Goal: Find specific page/section

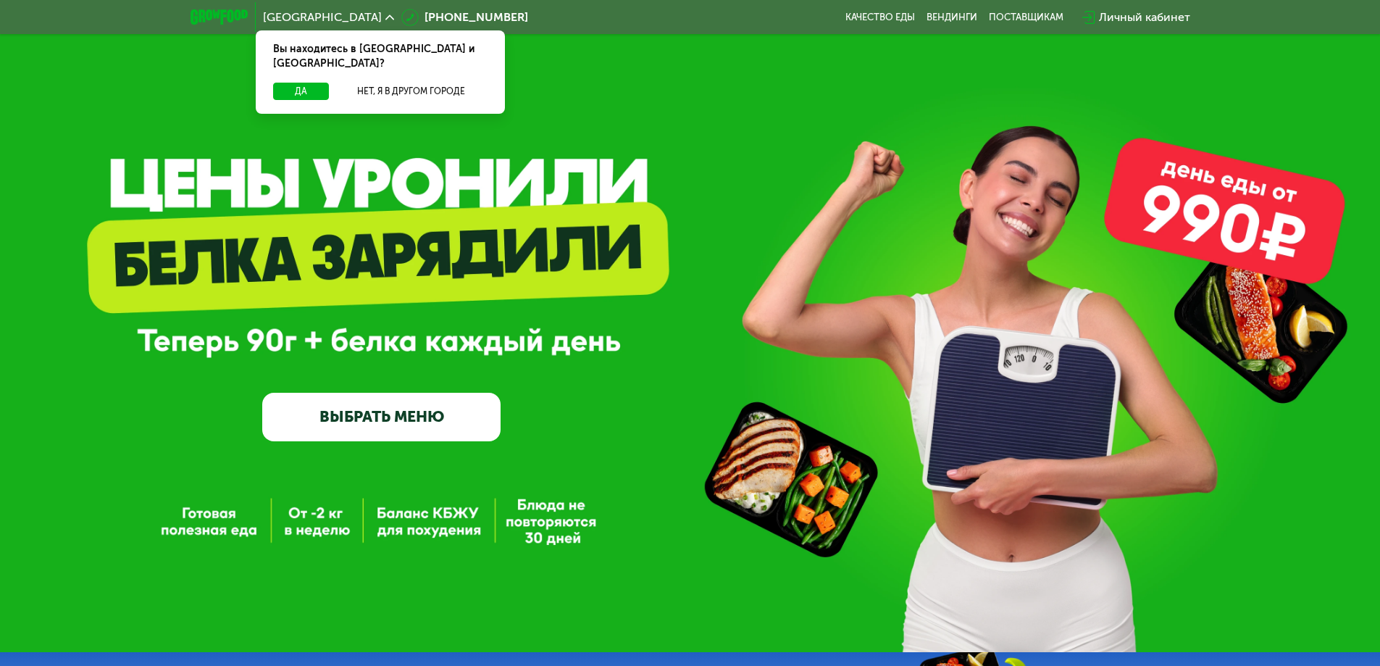
click at [306, 16] on div "[GEOGRAPHIC_DATA]" at bounding box center [328, 18] width 131 height 12
click at [415, 83] on button "Нет, я в другом городе" at bounding box center [411, 91] width 153 height 17
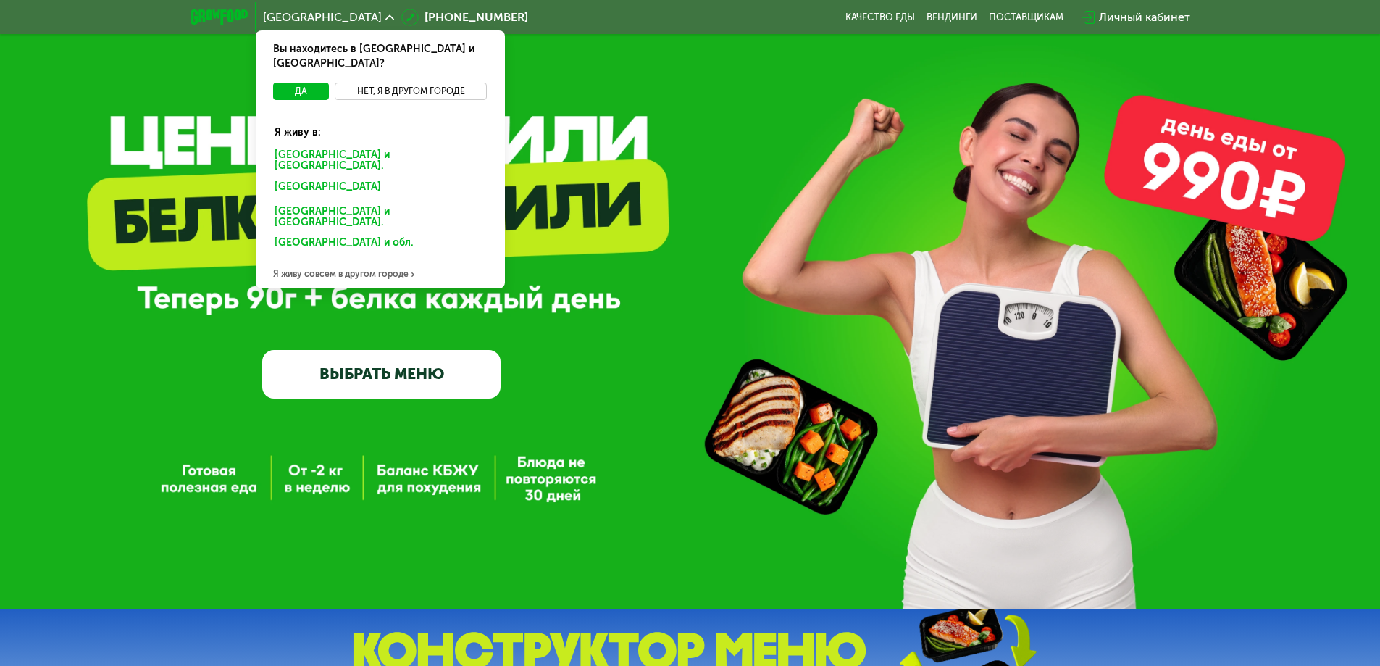
scroll to position [72, 0]
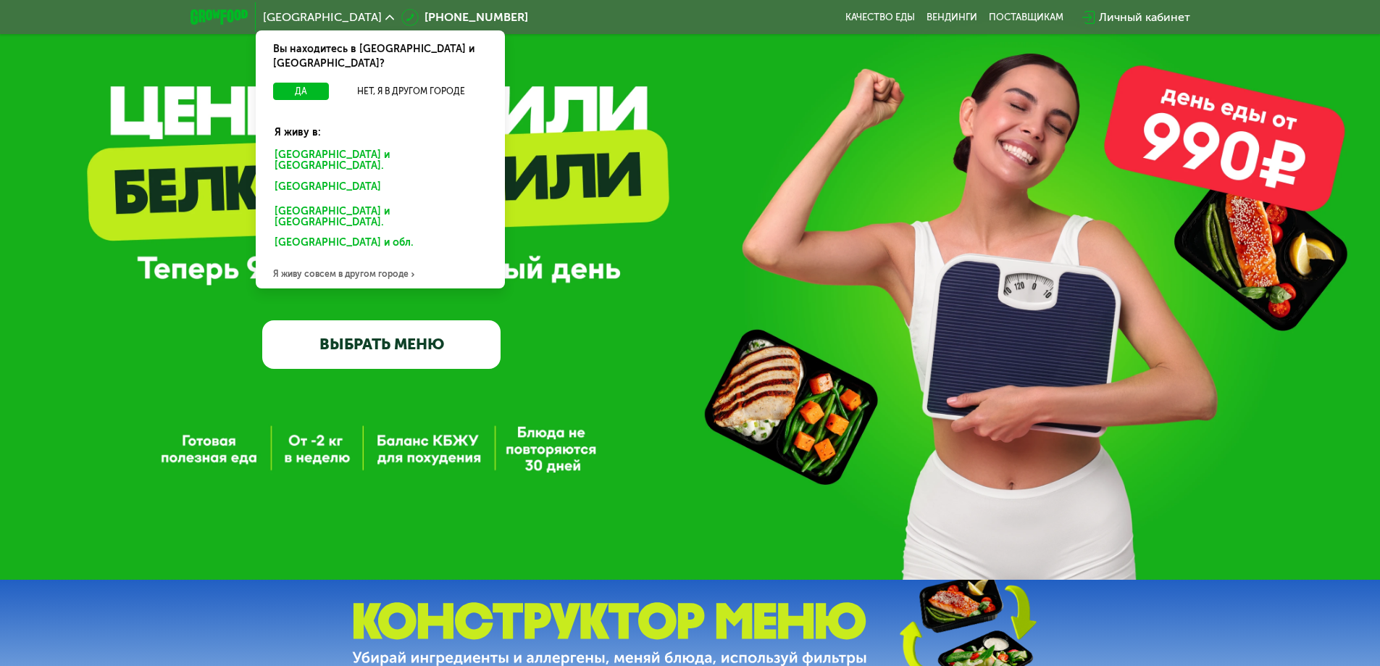
click at [353, 259] on div "Я живу совсем в другом городе" at bounding box center [380, 273] width 249 height 29
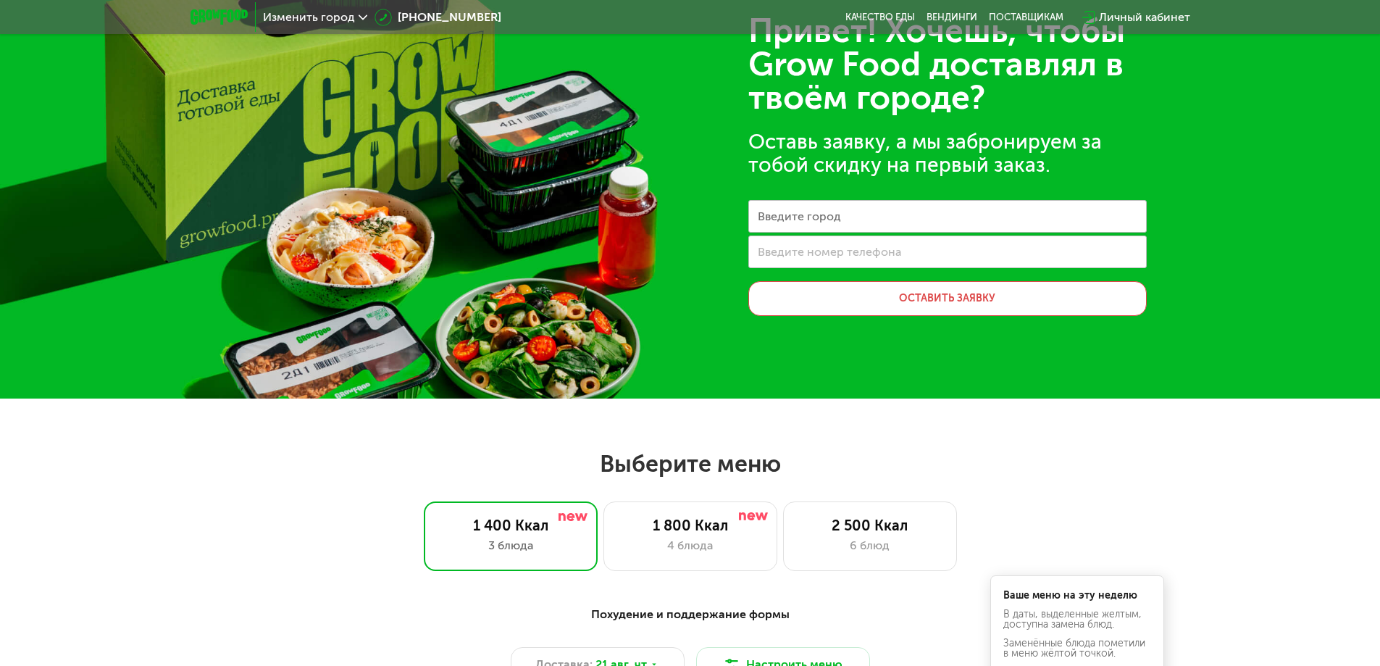
click at [823, 218] on label "Введите город" at bounding box center [799, 216] width 83 height 8
click at [823, 218] on input "Введите город" at bounding box center [947, 216] width 399 height 33
type input "****"
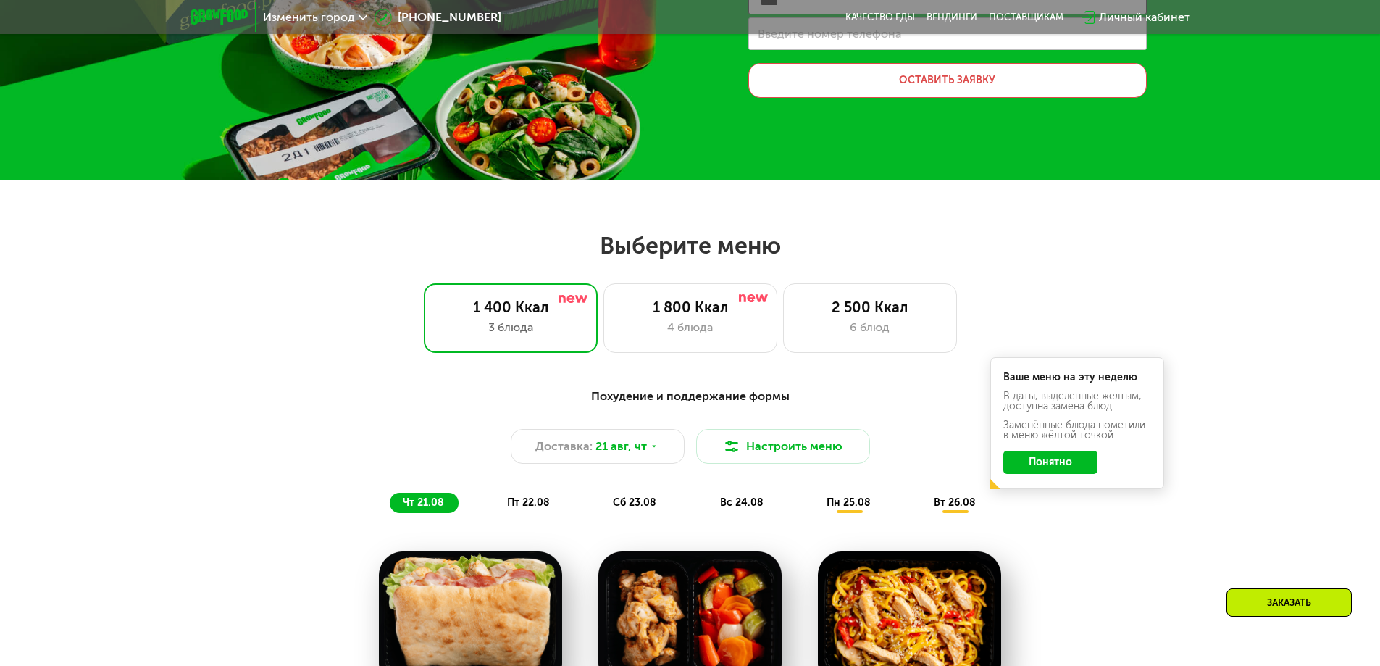
scroll to position [290, 0]
